Goal: Transaction & Acquisition: Purchase product/service

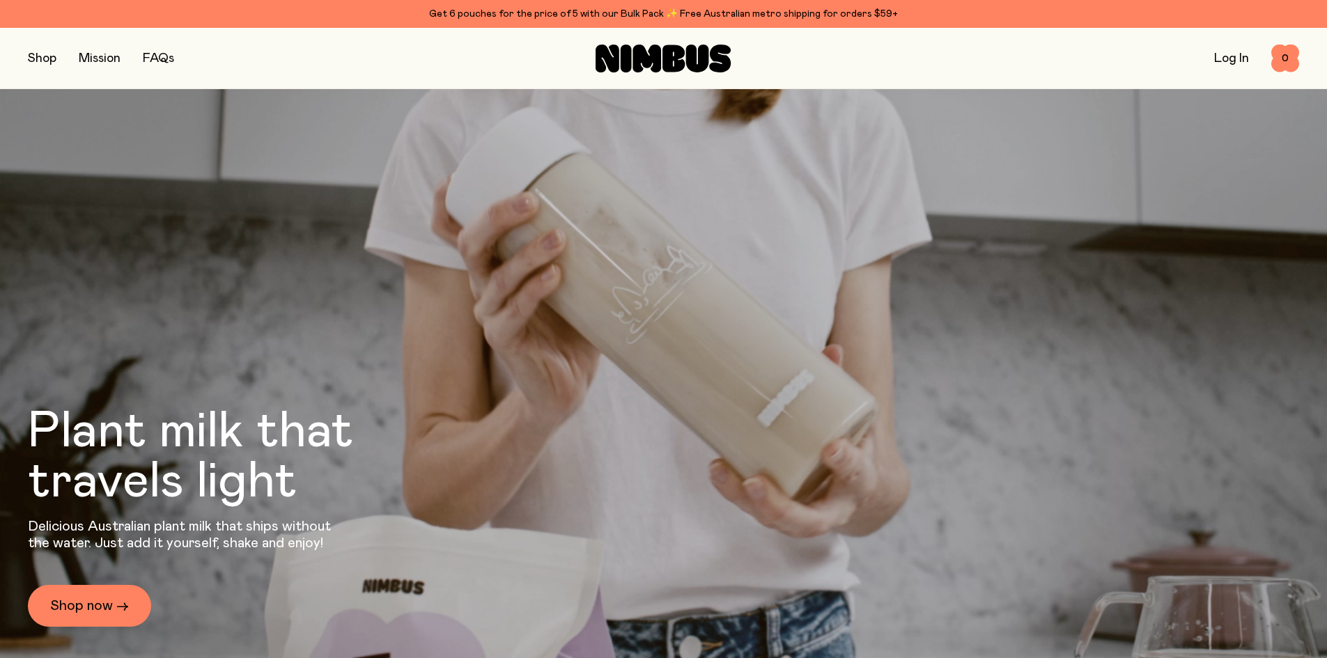
click at [31, 61] on button "button" at bounding box center [42, 59] width 29 height 20
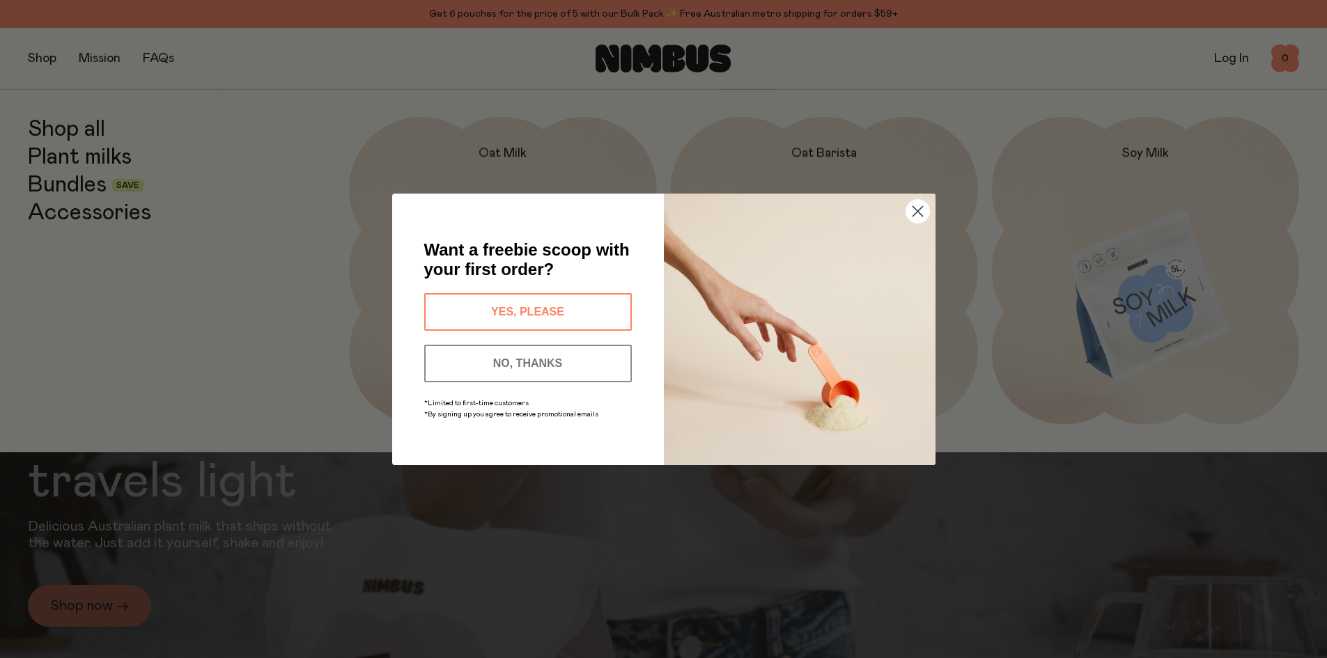
click at [57, 135] on div "Close dialog Want a freebie scoop with your first order? YES, PLEASE NO, THANKS…" at bounding box center [663, 329] width 1327 height 658
click at [915, 206] on circle "Close dialog" at bounding box center [917, 210] width 23 height 23
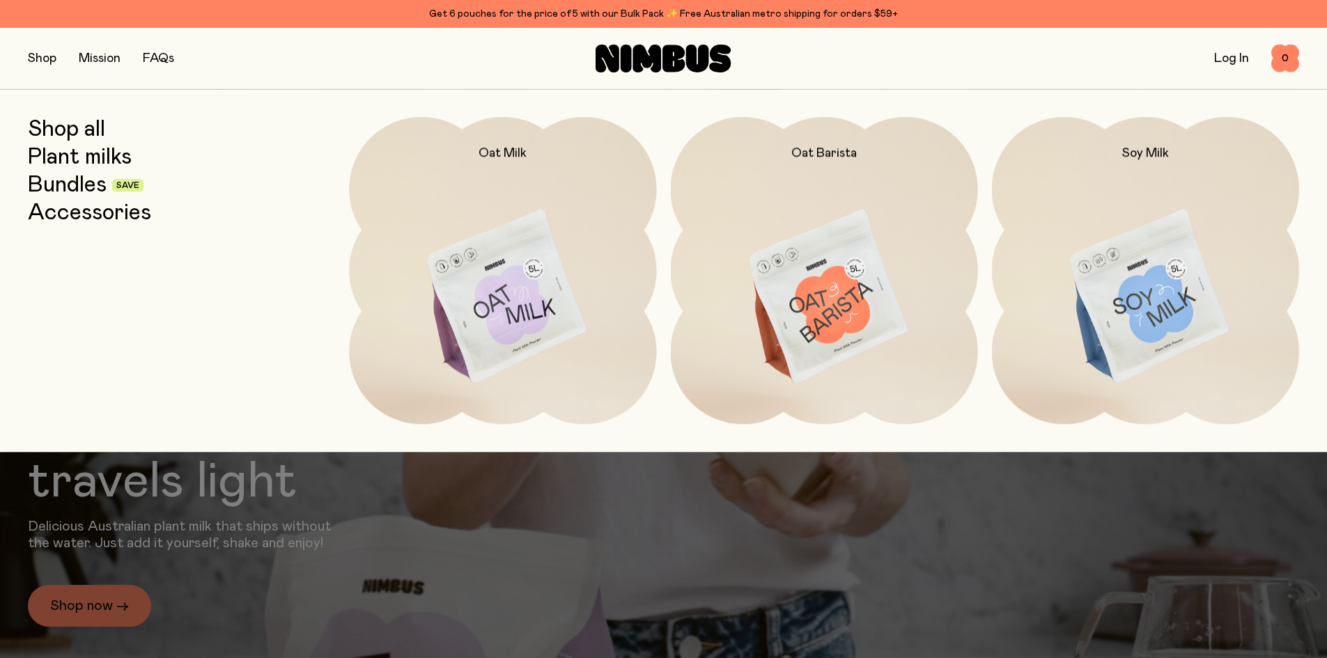
click at [54, 134] on link "Shop all" at bounding box center [66, 129] width 77 height 25
click at [54, 134] on div "Shop all Plant milks Bundles Save Accessories" at bounding box center [181, 270] width 307 height 307
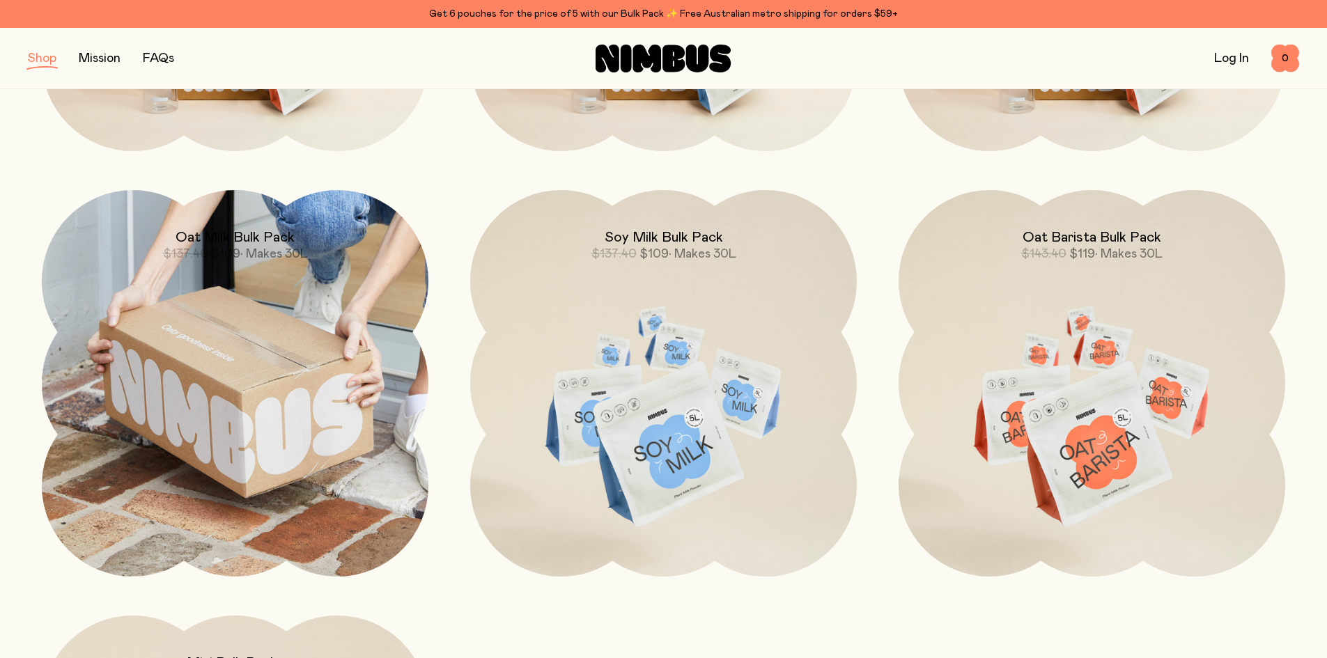
scroll to position [1742, 0]
